Goal: Navigation & Orientation: Find specific page/section

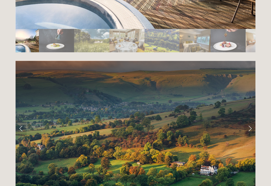
scroll to position [965, 0]
click at [250, 121] on link "Next Slide" at bounding box center [250, 128] width 11 height 15
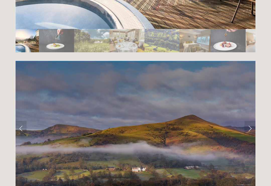
click at [250, 121] on link "Next Slide" at bounding box center [250, 128] width 11 height 15
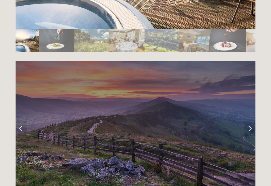
click at [251, 121] on link "Next Slide" at bounding box center [250, 128] width 11 height 15
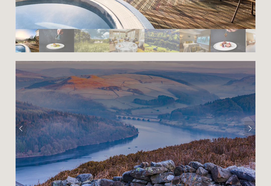
click at [251, 121] on link "Next Slide" at bounding box center [250, 128] width 11 height 15
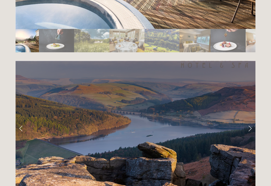
click at [250, 121] on link "Next Slide" at bounding box center [250, 128] width 11 height 15
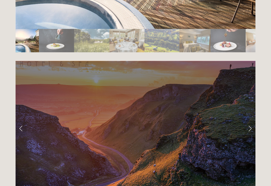
click at [252, 121] on link "Next Slide" at bounding box center [250, 128] width 11 height 15
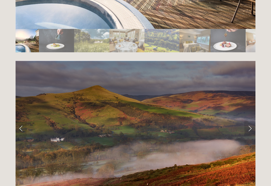
click at [252, 121] on link "Next Slide" at bounding box center [250, 128] width 11 height 15
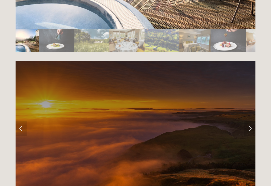
click at [252, 121] on link "Next Slide" at bounding box center [250, 128] width 11 height 15
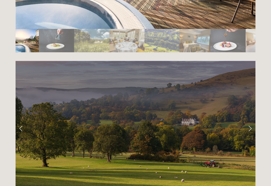
click at [253, 121] on link "Next Slide" at bounding box center [250, 128] width 11 height 15
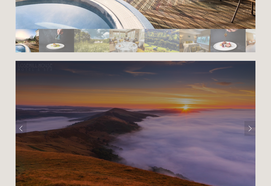
click at [253, 121] on link "Next Slide" at bounding box center [250, 128] width 11 height 15
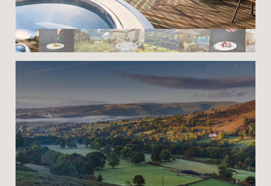
click at [254, 121] on link "Next Slide" at bounding box center [250, 128] width 11 height 15
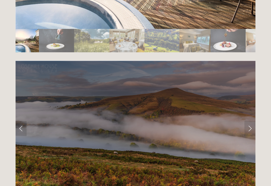
click at [253, 121] on link "Next Slide" at bounding box center [250, 128] width 11 height 15
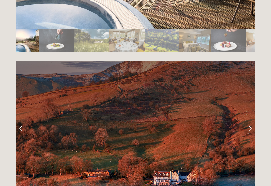
click at [250, 121] on link "Next Slide" at bounding box center [250, 128] width 11 height 15
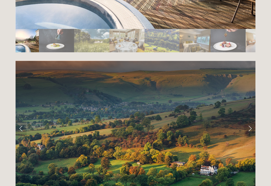
click at [252, 121] on link "Next Slide" at bounding box center [250, 128] width 11 height 15
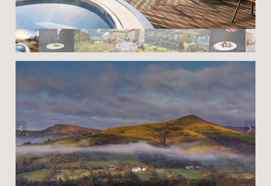
click at [252, 121] on link "Next Slide" at bounding box center [250, 128] width 11 height 15
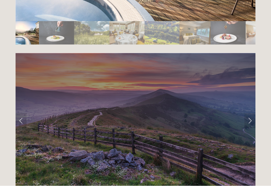
scroll to position [972, 0]
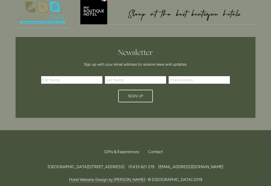
scroll to position [635, 0]
